Goal: Find specific page/section: Find specific page/section

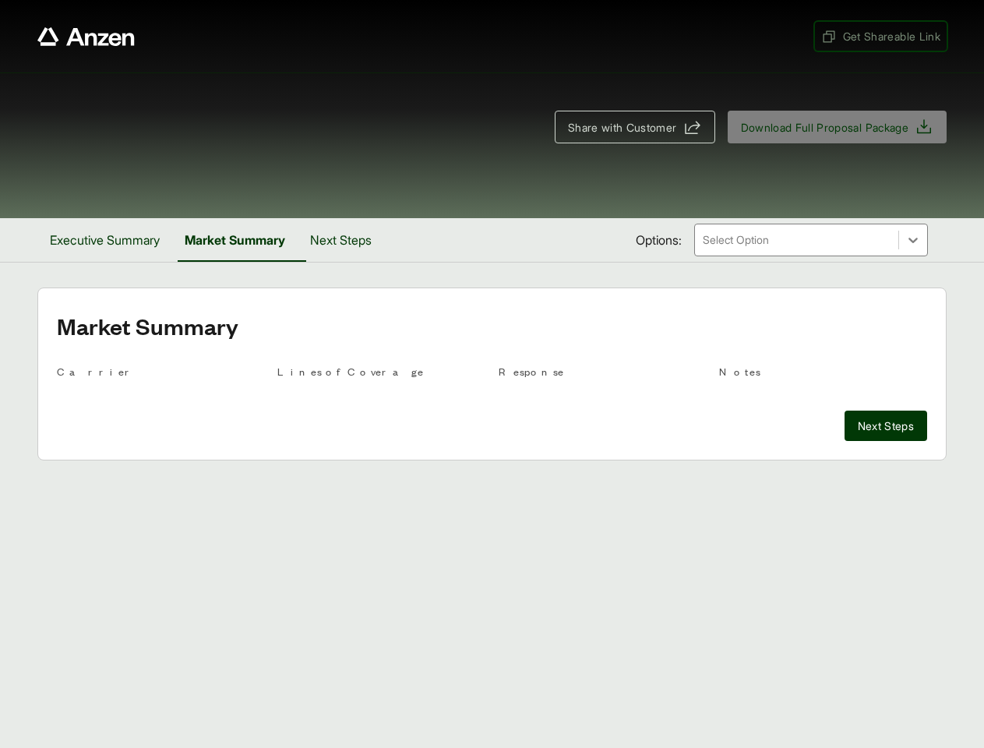
click at [879, 36] on span "Get Shareable Link" at bounding box center [880, 36] width 119 height 16
click at [627, 127] on span "Share with Customer" at bounding box center [622, 127] width 109 height 16
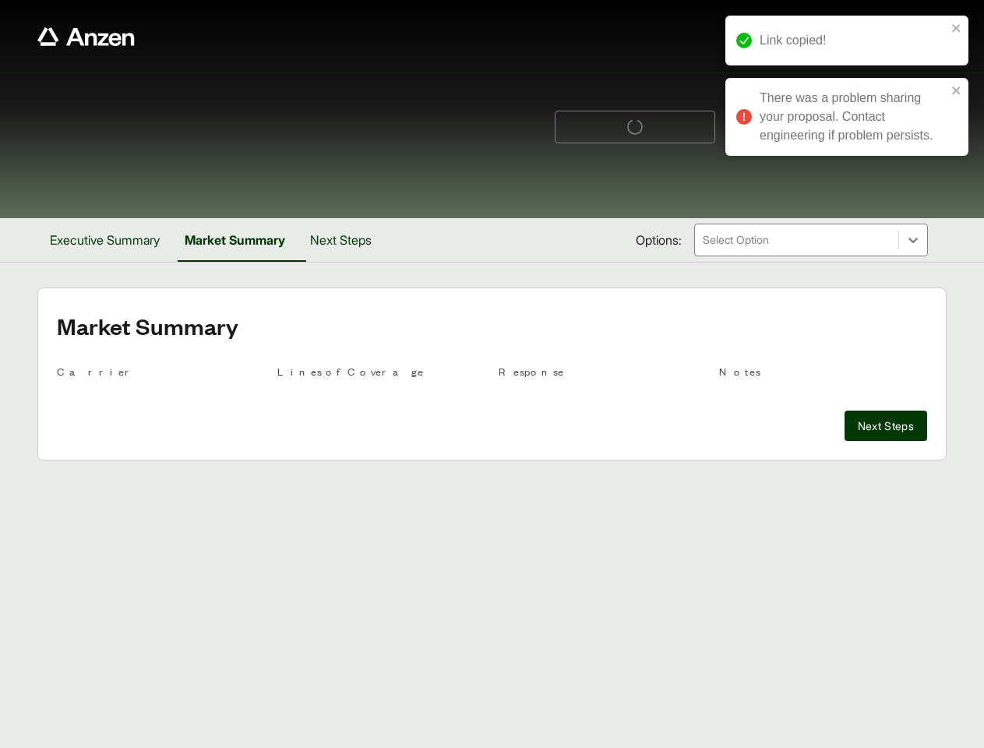
click at [108, 240] on button "Executive Summary" at bounding box center [104, 240] width 135 height 44
click at [242, 240] on button "Market Summary" at bounding box center [239, 240] width 119 height 44
click at [350, 240] on button "Next Steps" at bounding box center [341, 240] width 86 height 44
